Goal: Navigation & Orientation: Find specific page/section

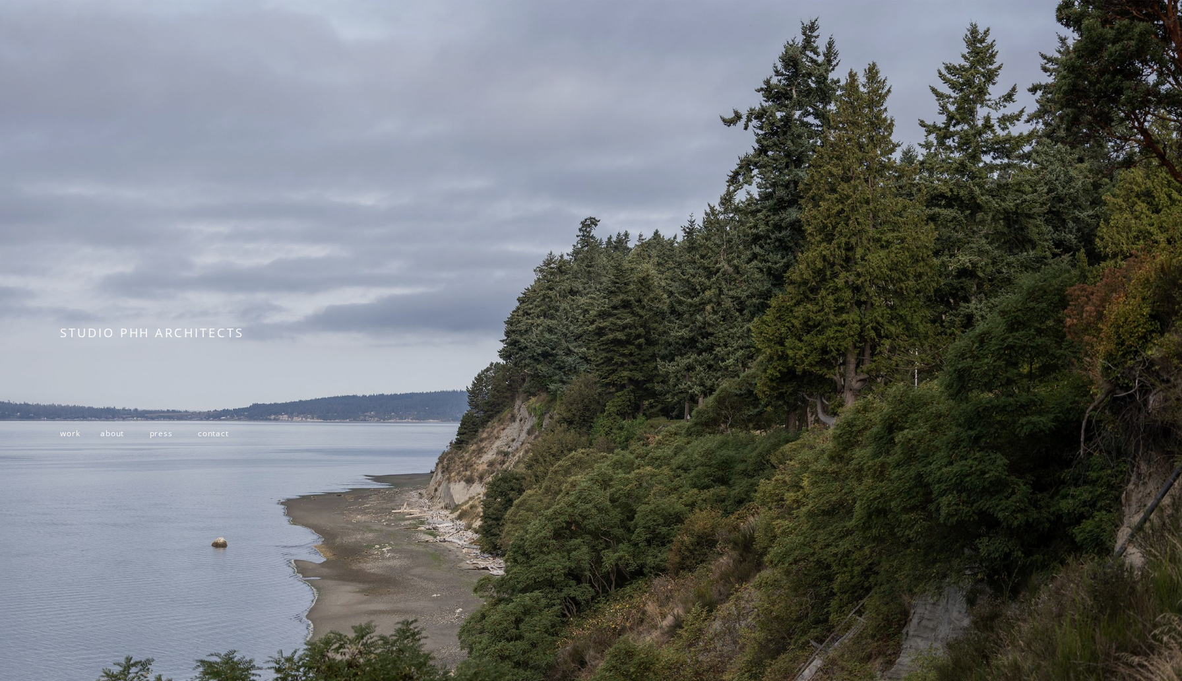
click at [69, 435] on span "work" at bounding box center [70, 432] width 20 height 11
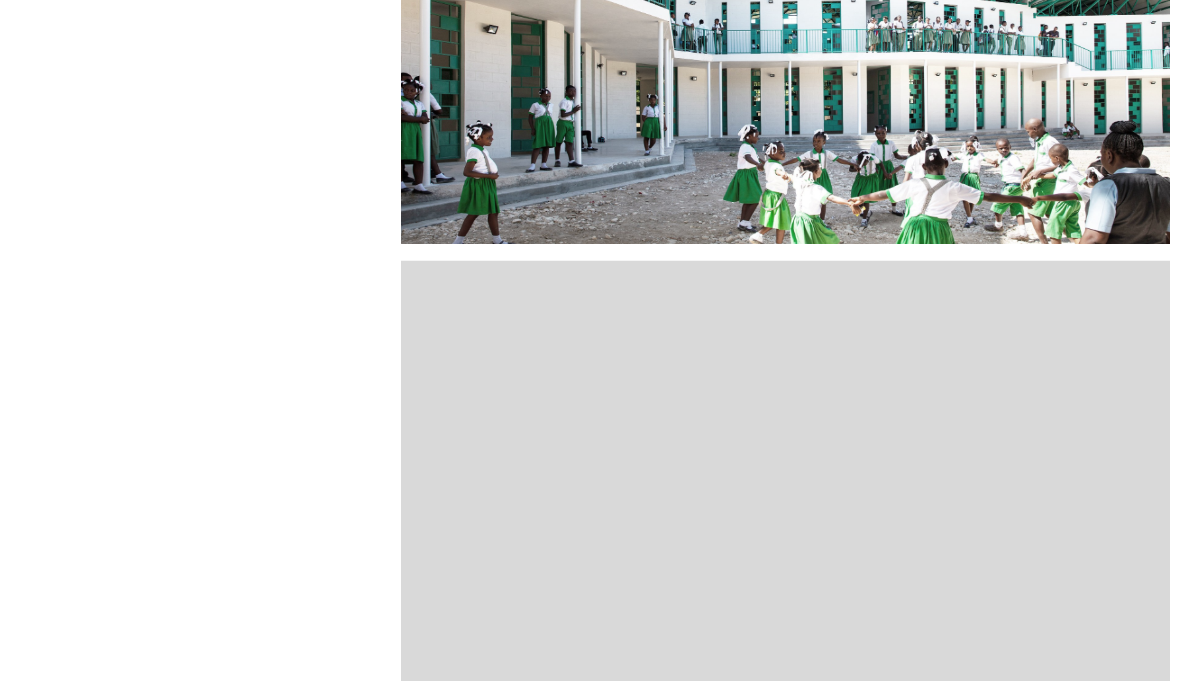
scroll to position [758, 0]
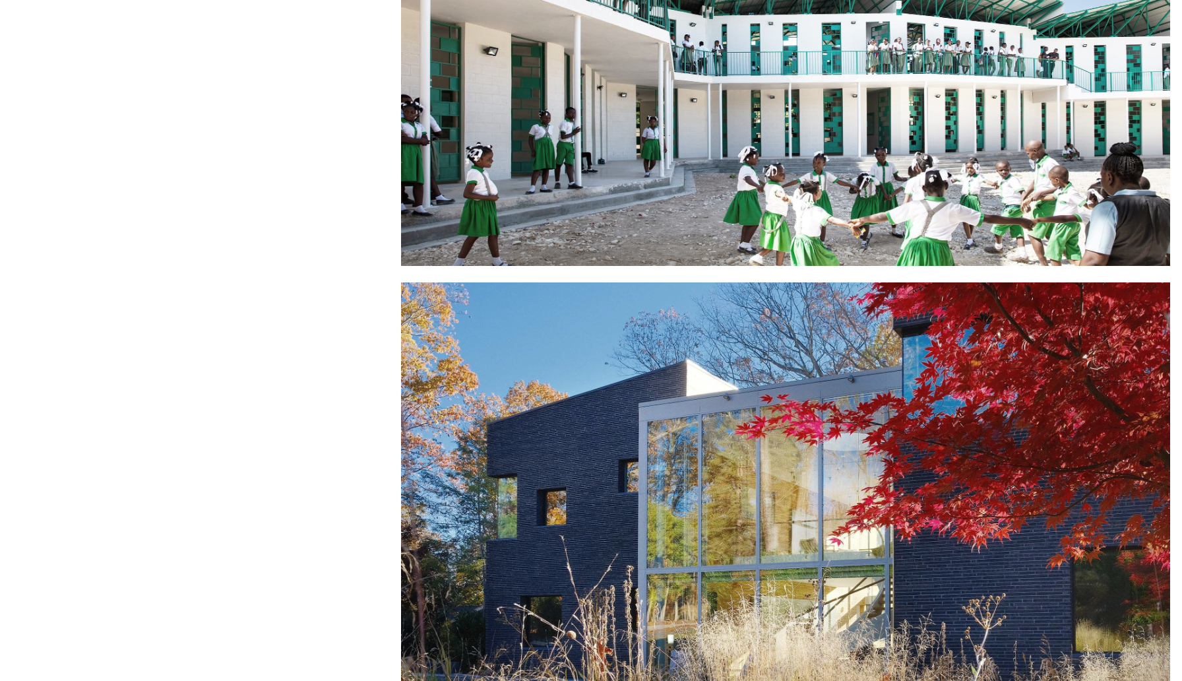
click at [516, 200] on div at bounding box center [785, 26] width 769 height 480
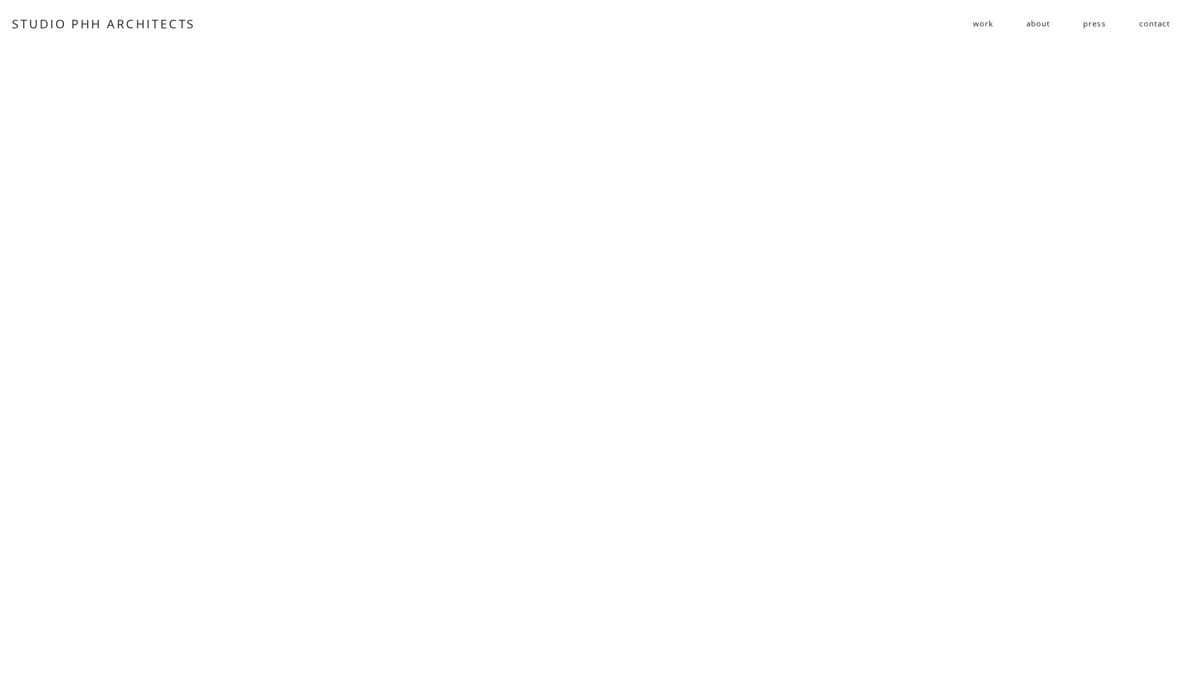
scroll to position [5586, 0]
